Goal: Task Accomplishment & Management: Use online tool/utility

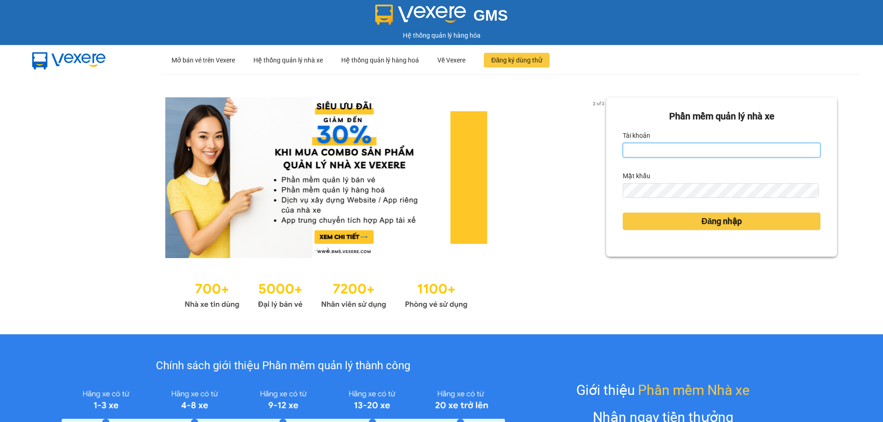
click at [722, 152] on input "Tài khoản" at bounding box center [721, 150] width 198 height 15
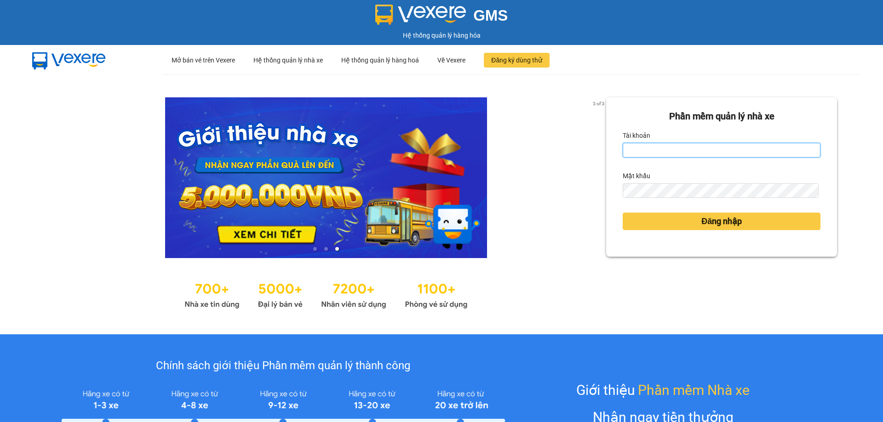
type input "luthanhnhan.tienoanh"
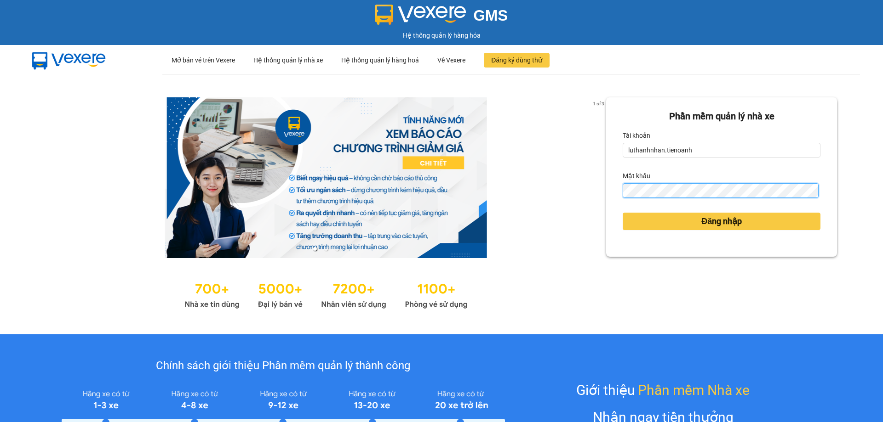
click at [622, 213] on button "Đăng nhập" at bounding box center [721, 221] width 198 height 17
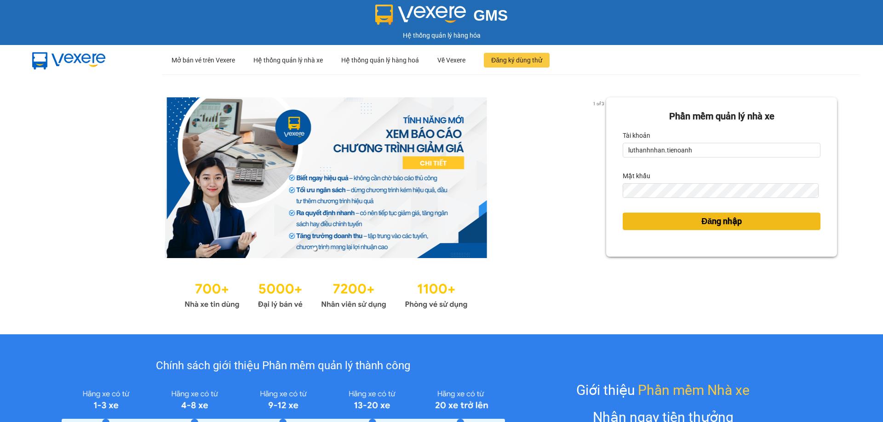
click at [649, 216] on button "Đăng nhập" at bounding box center [721, 221] width 198 height 17
